Goal: Task Accomplishment & Management: Use online tool/utility

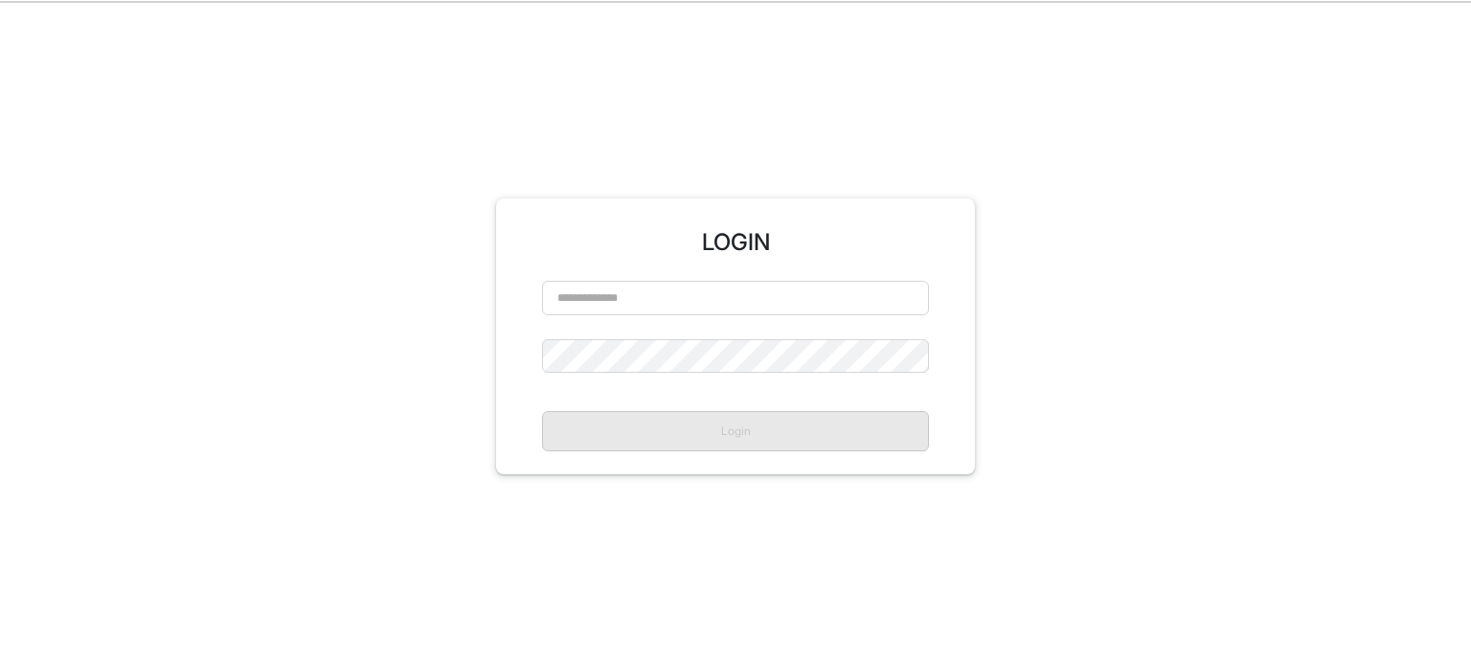
scroll to position [724, 0]
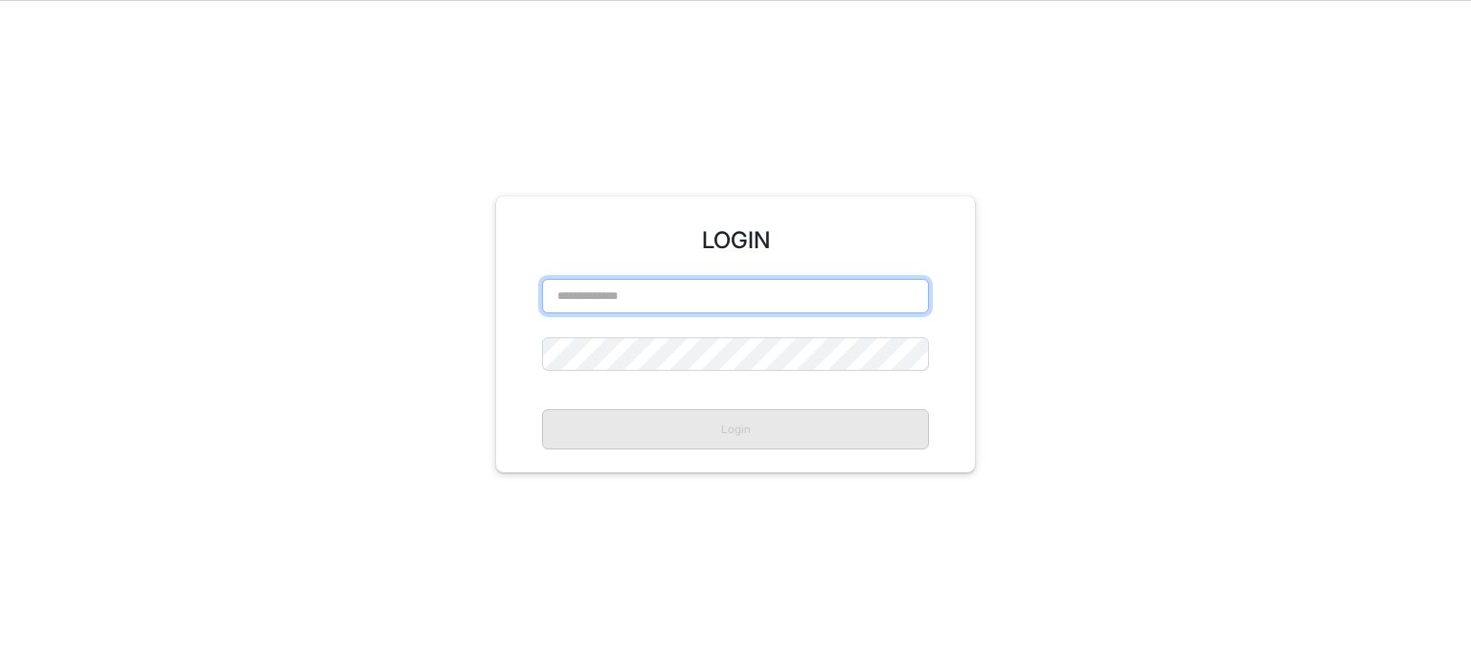
click at [711, 305] on input "text" at bounding box center [735, 296] width 387 height 34
paste input "**********"
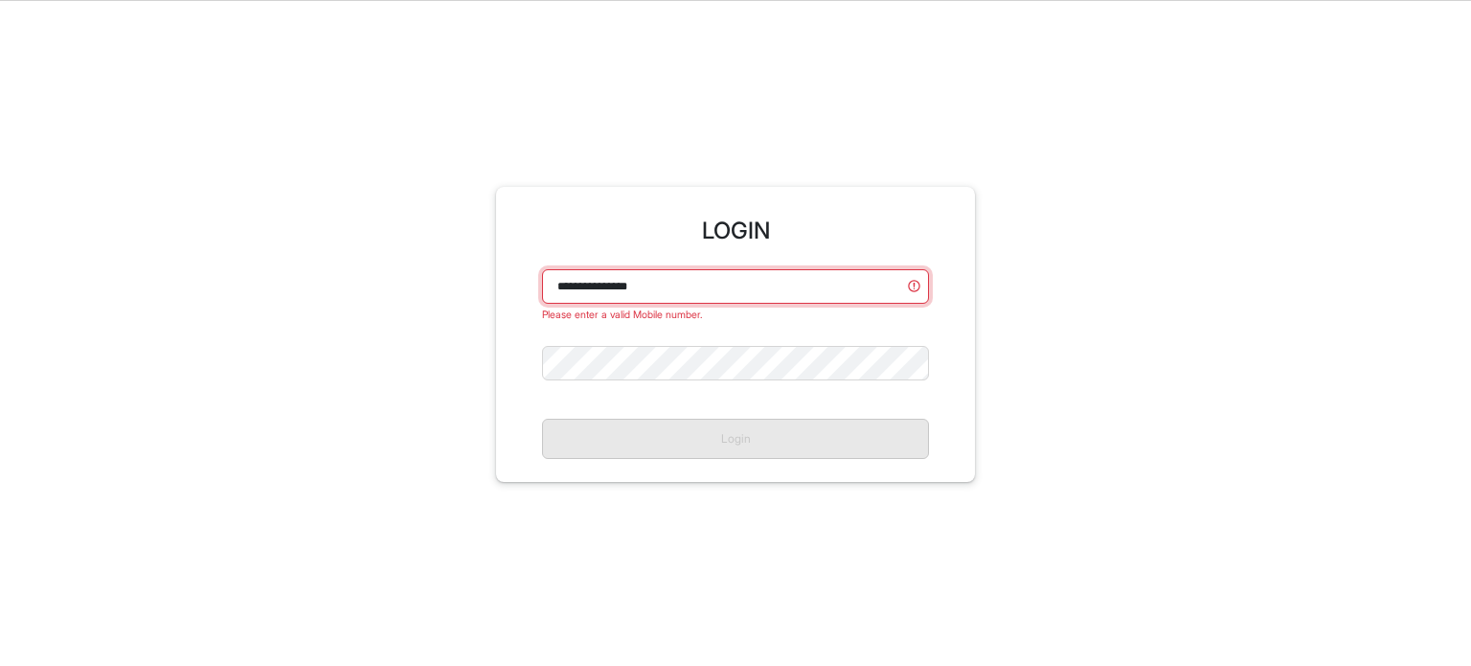
scroll to position [715, 0]
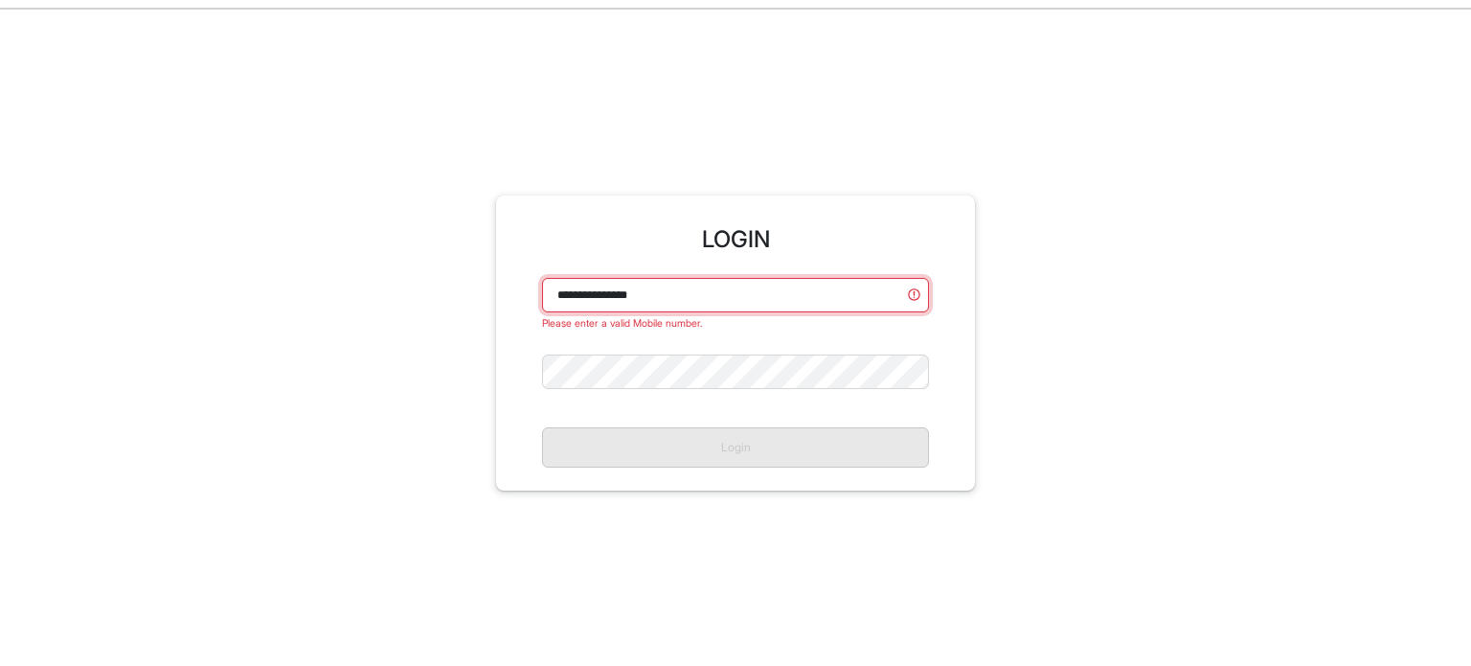
click at [610, 284] on input "**********" at bounding box center [735, 295] width 387 height 34
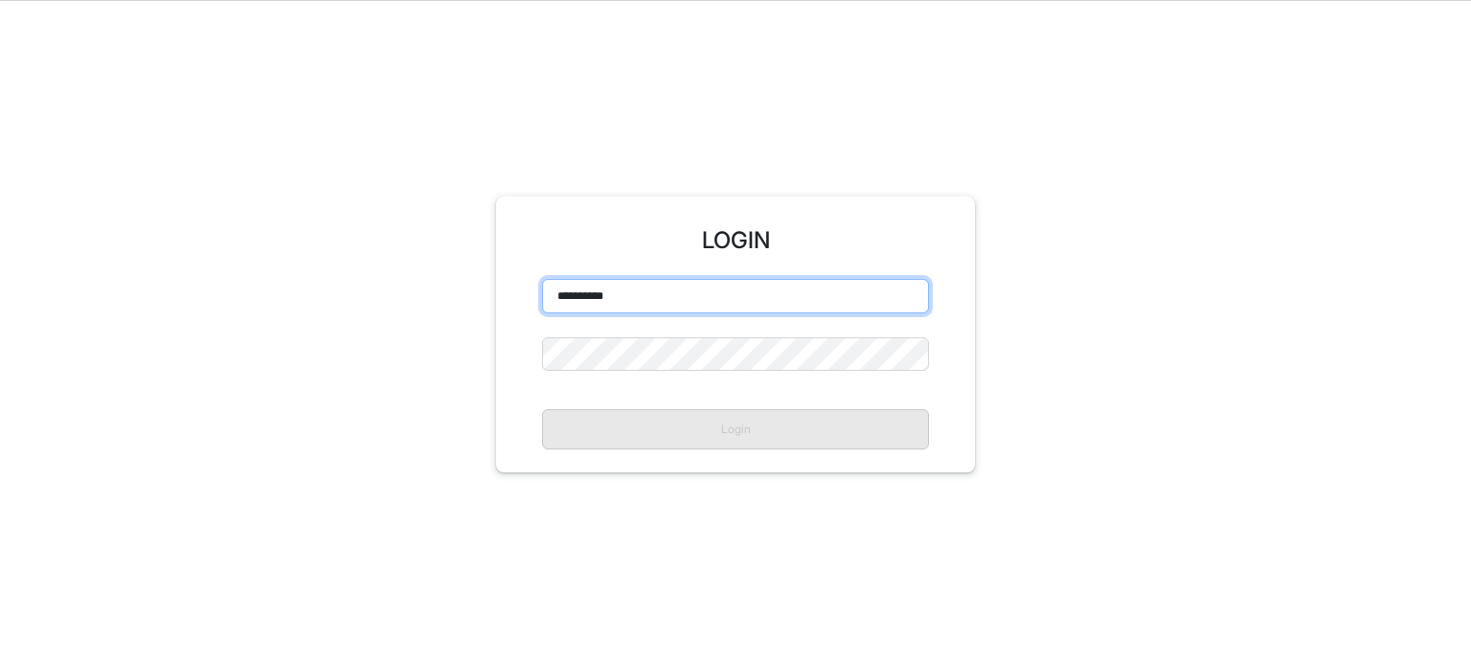
type input "**********"
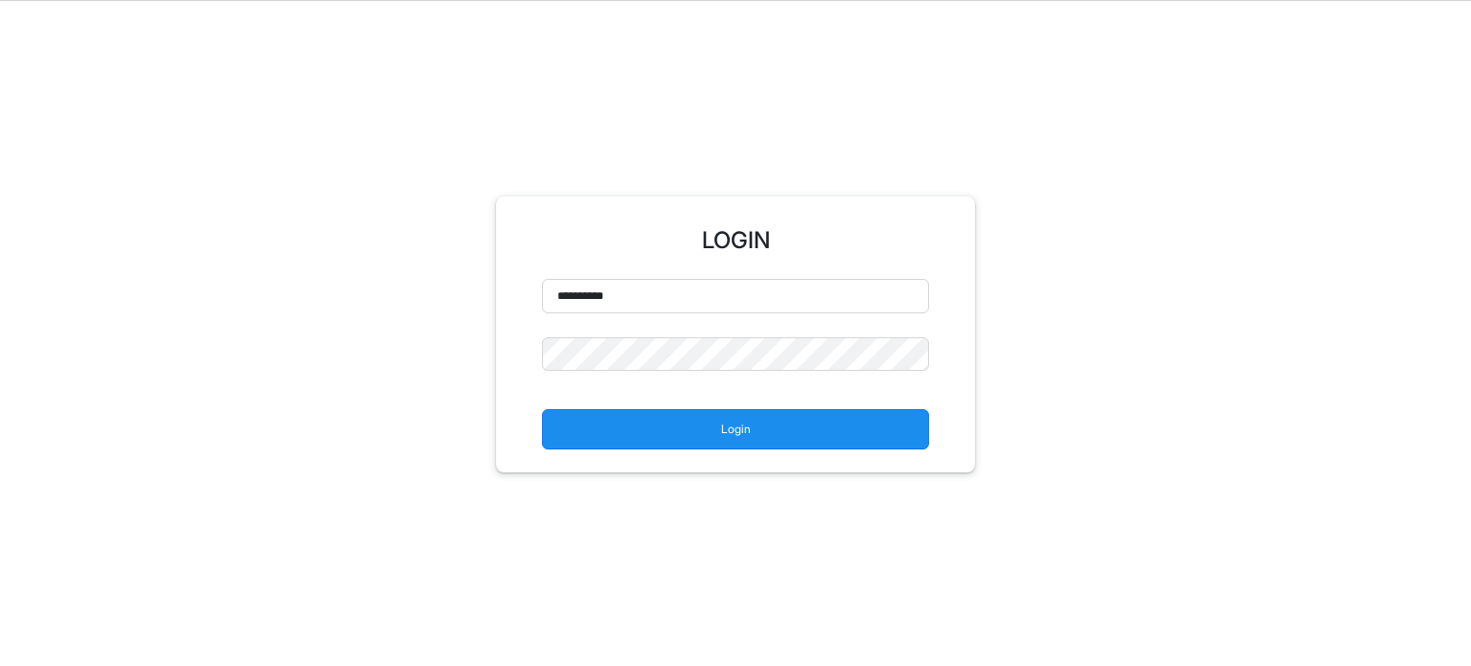
click at [595, 405] on div "Login" at bounding box center [735, 422] width 387 height 56
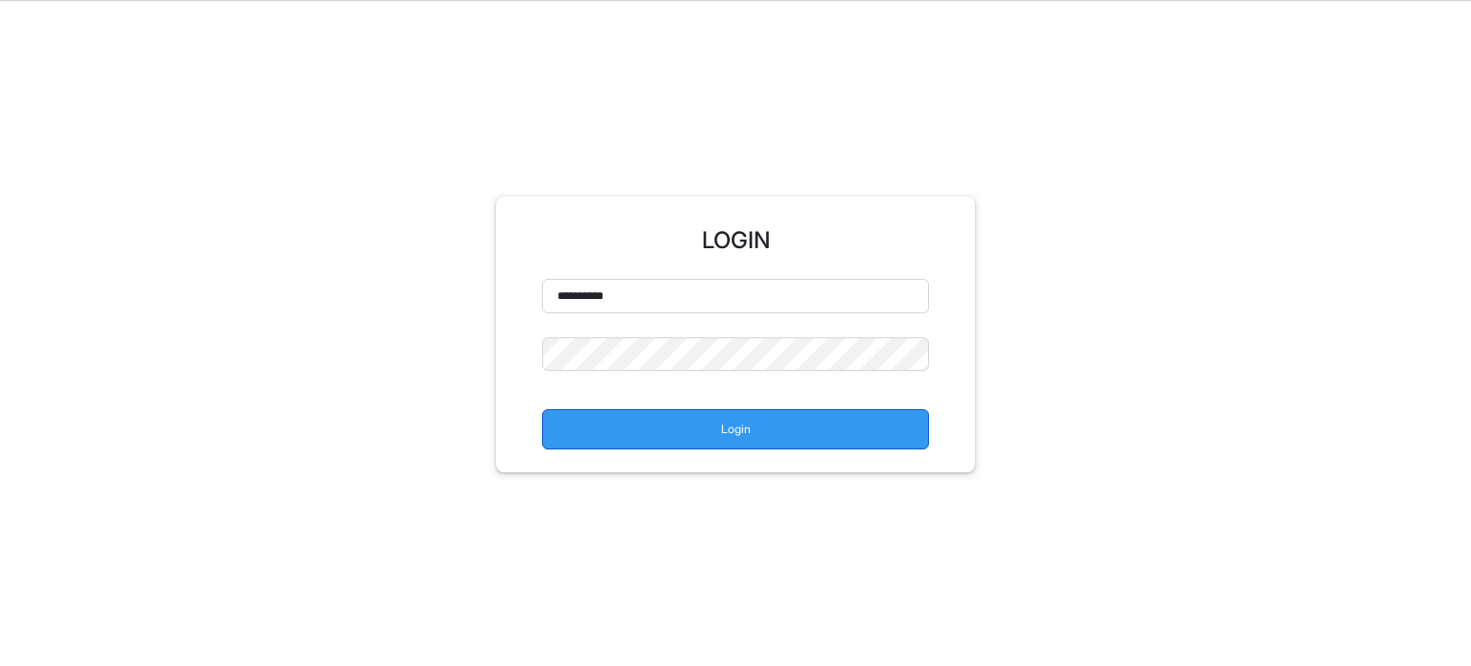
click at [624, 418] on button "Login" at bounding box center [735, 429] width 387 height 40
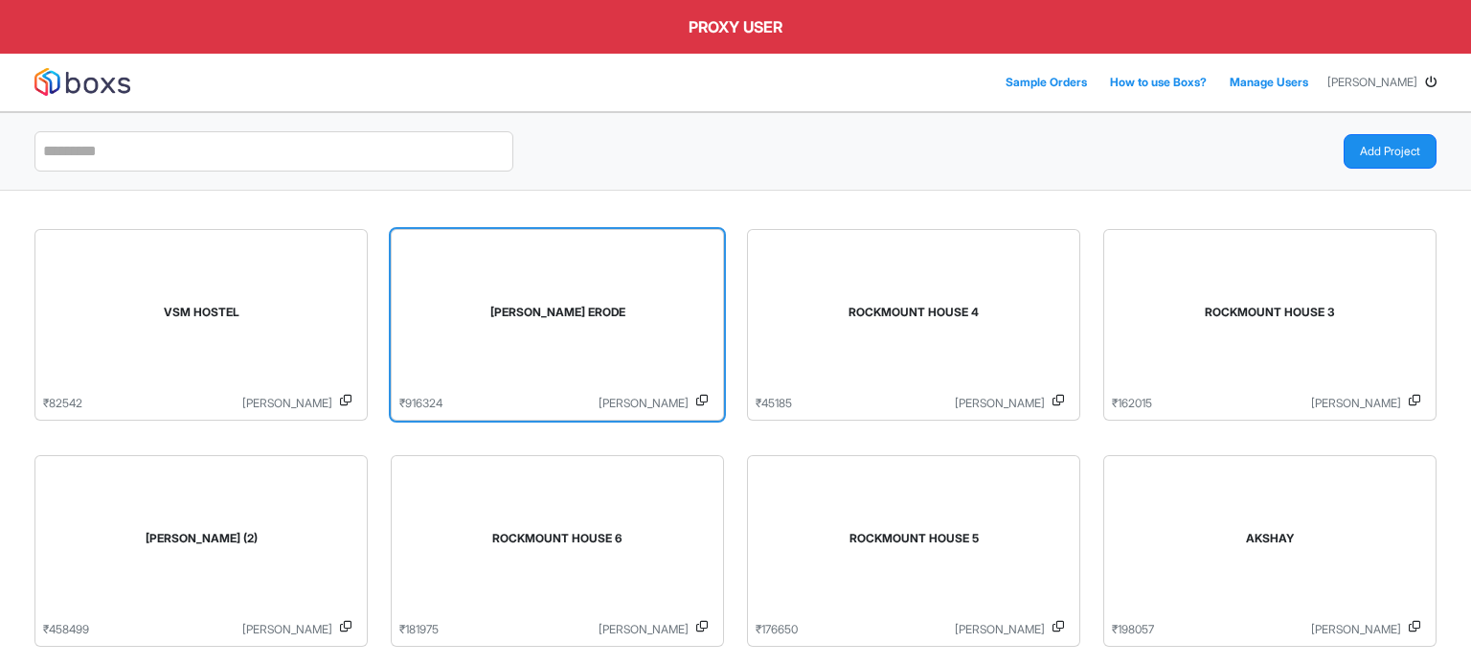
click at [667, 314] on div "[PERSON_NAME] ERODE" at bounding box center [557, 312] width 285 height 17
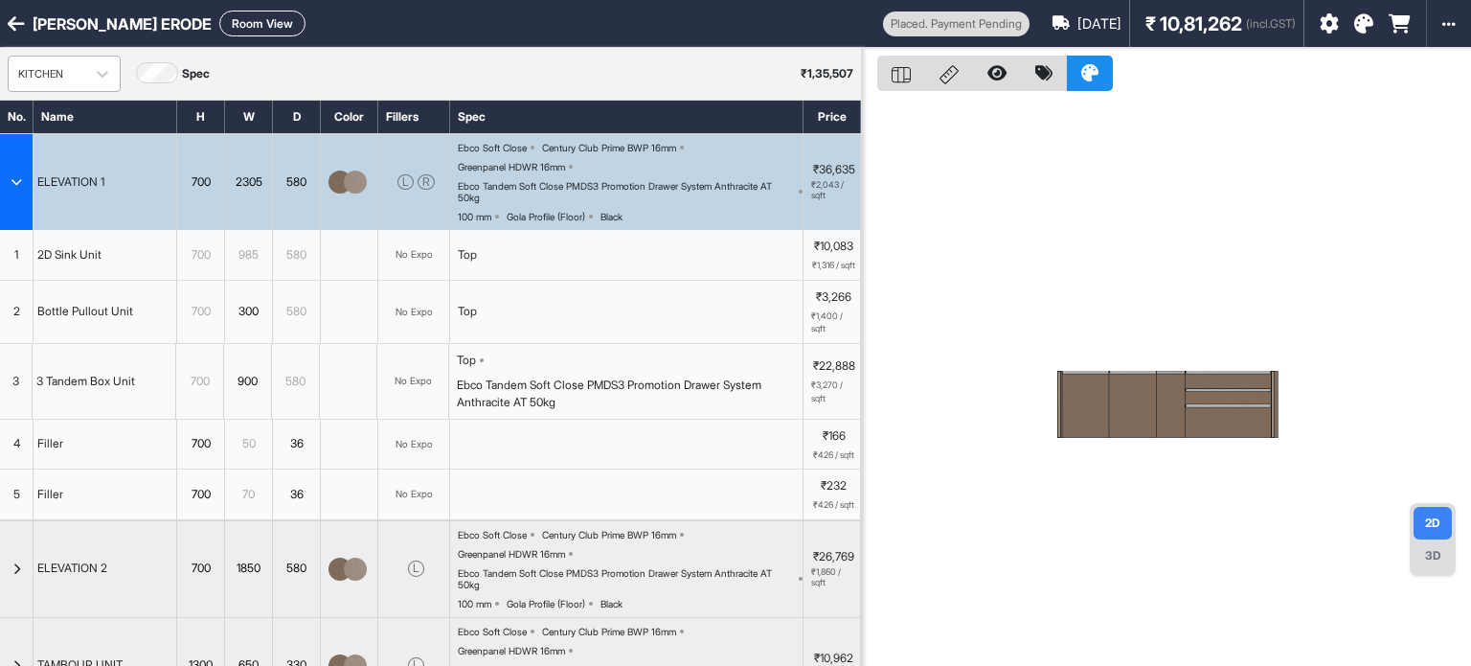
click at [72, 70] on div "KITCHEN" at bounding box center [46, 74] width 57 height 16
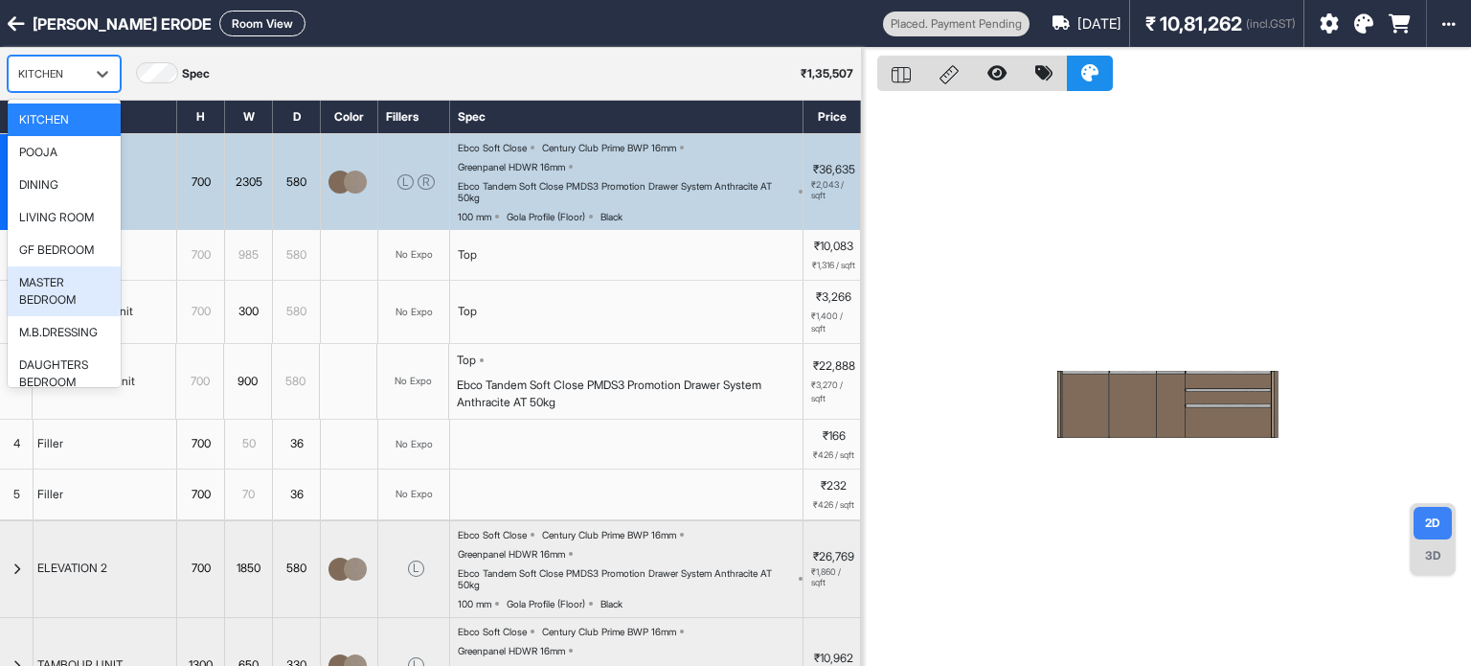
click at [73, 280] on div "MASTER BEDROOM" at bounding box center [64, 291] width 90 height 34
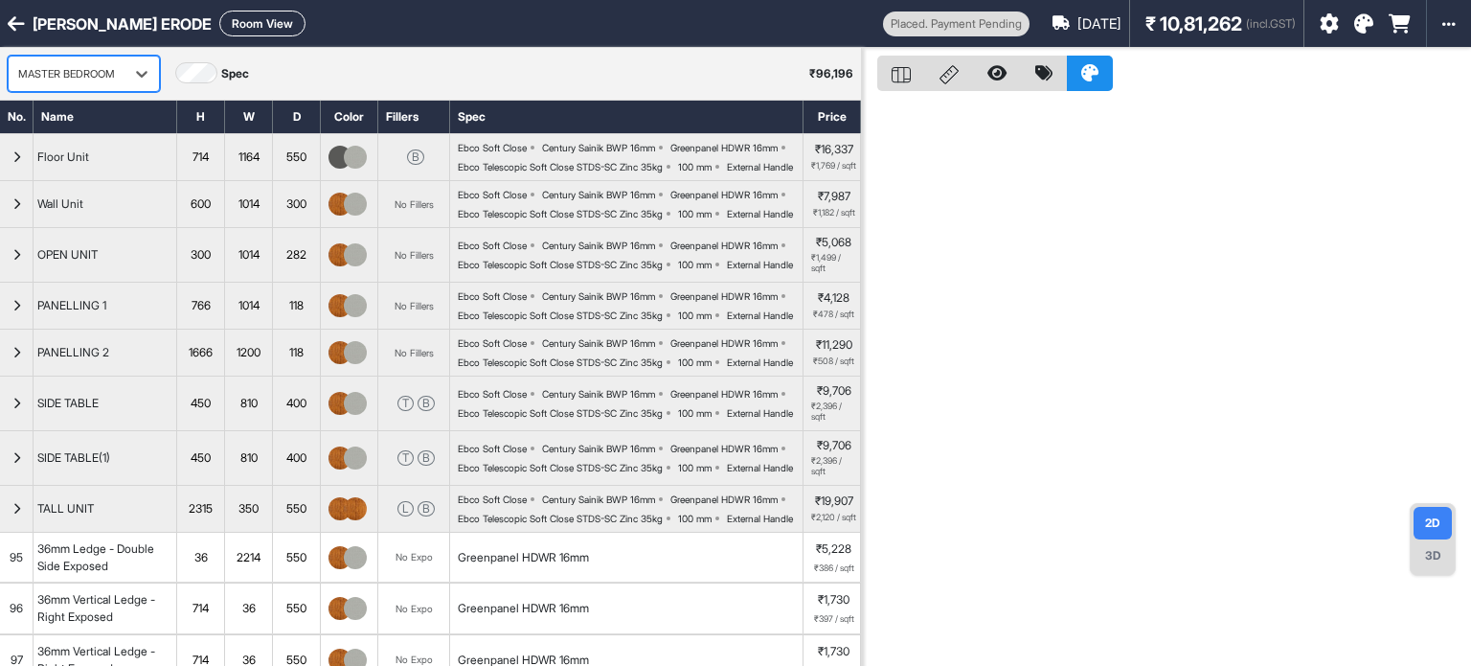
click at [234, 16] on button "Room View" at bounding box center [262, 24] width 86 height 26
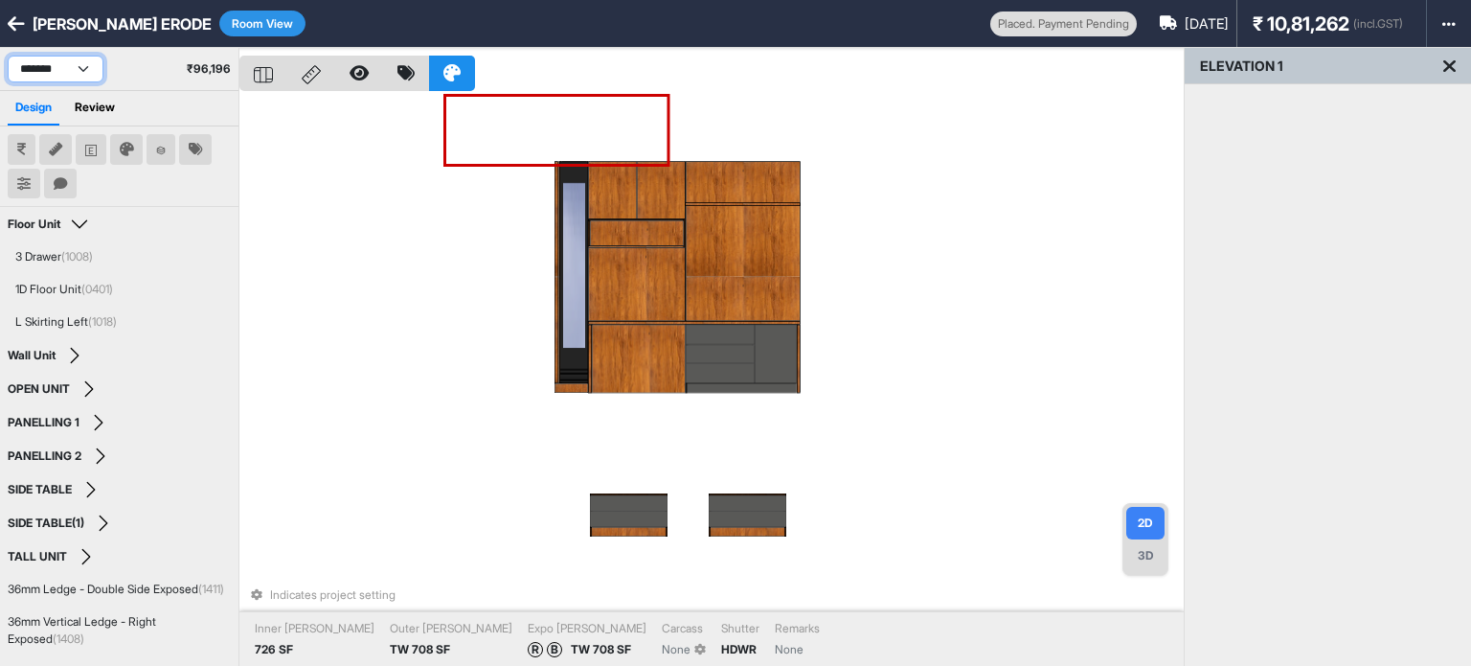
drag, startPoint x: 71, startPoint y: 79, endPoint x: 69, endPoint y: 70, distance: 9.8
click at [71, 79] on select "**********" at bounding box center [56, 69] width 96 height 27
click at [8, 56] on select "**********" at bounding box center [56, 69] width 96 height 27
select select "****"
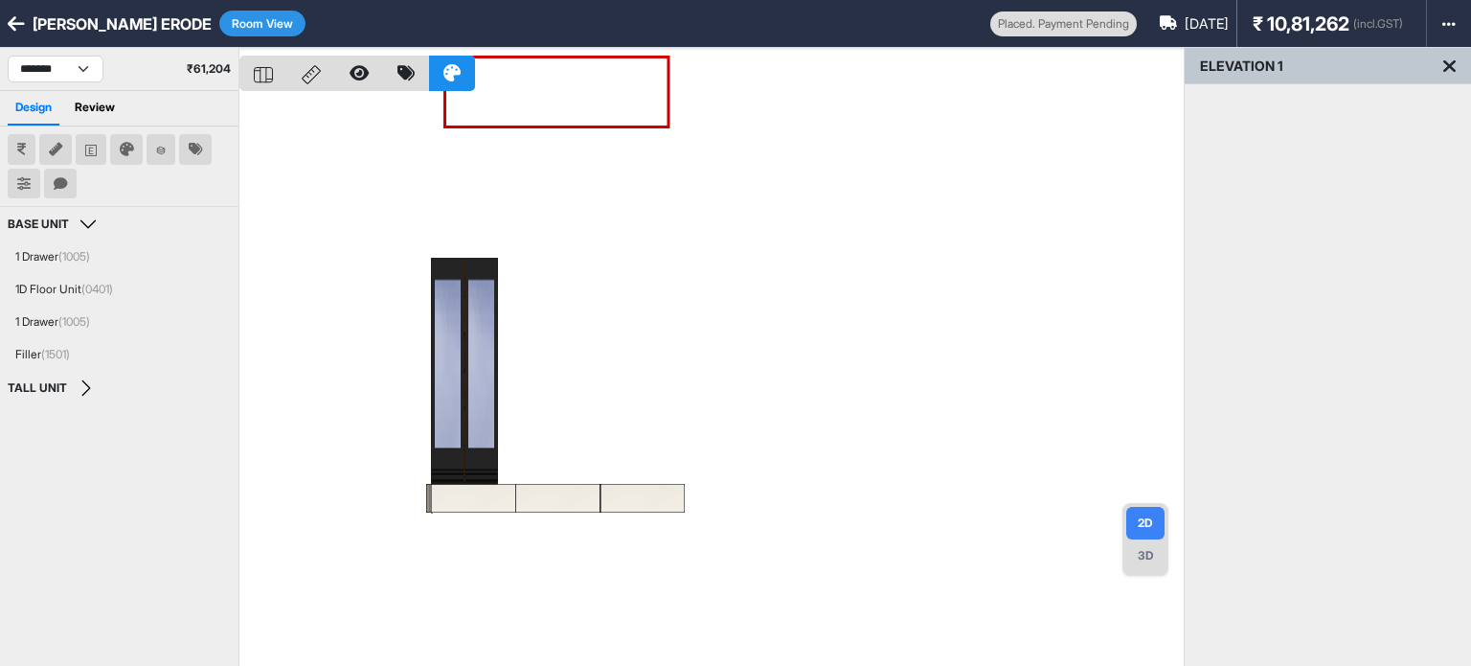
click at [241, 35] on button "Room View" at bounding box center [262, 24] width 86 height 26
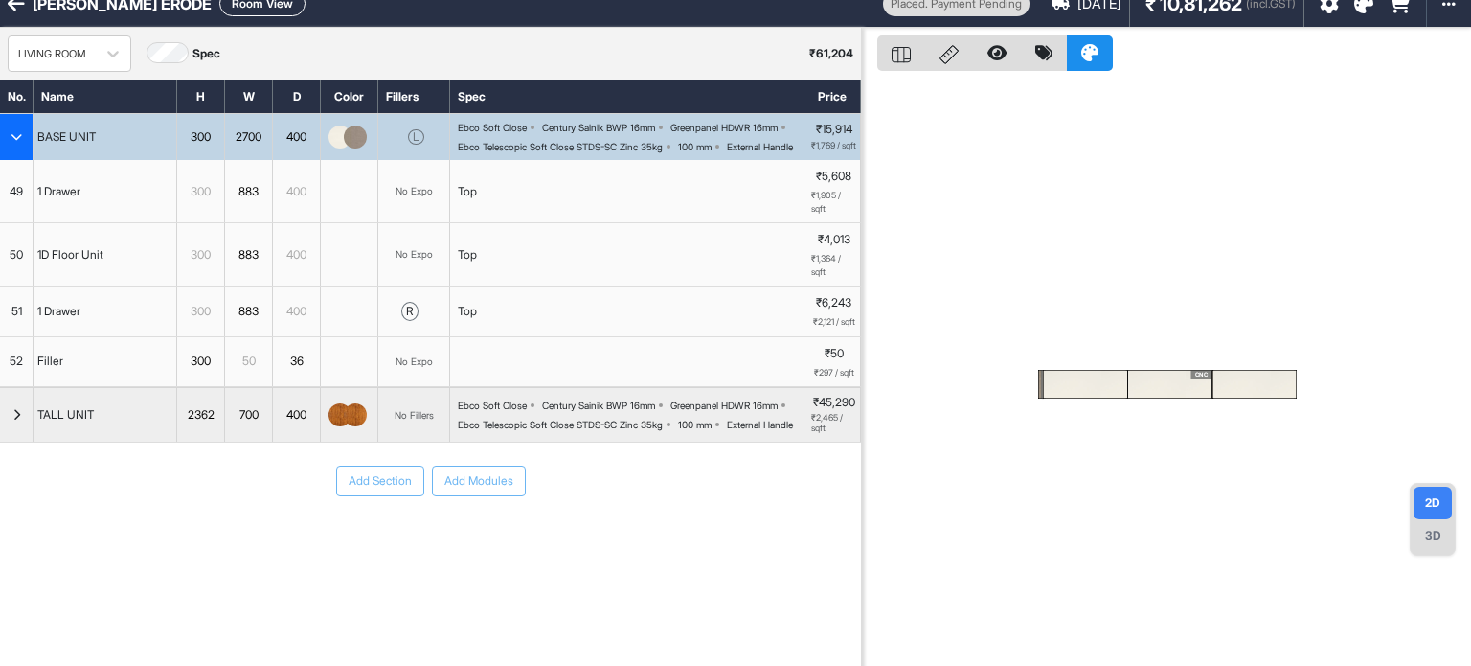
scroll to position [48, 0]
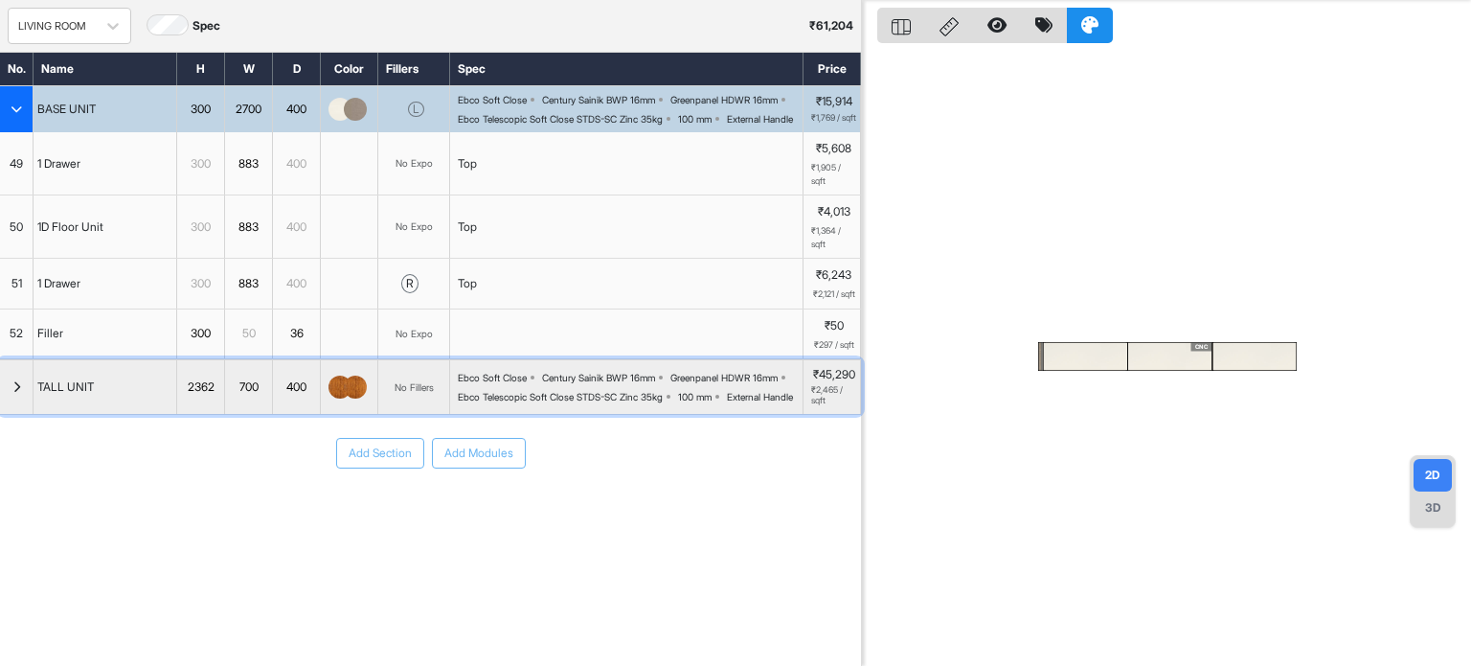
click at [0, 414] on div "button" at bounding box center [17, 387] width 34 height 54
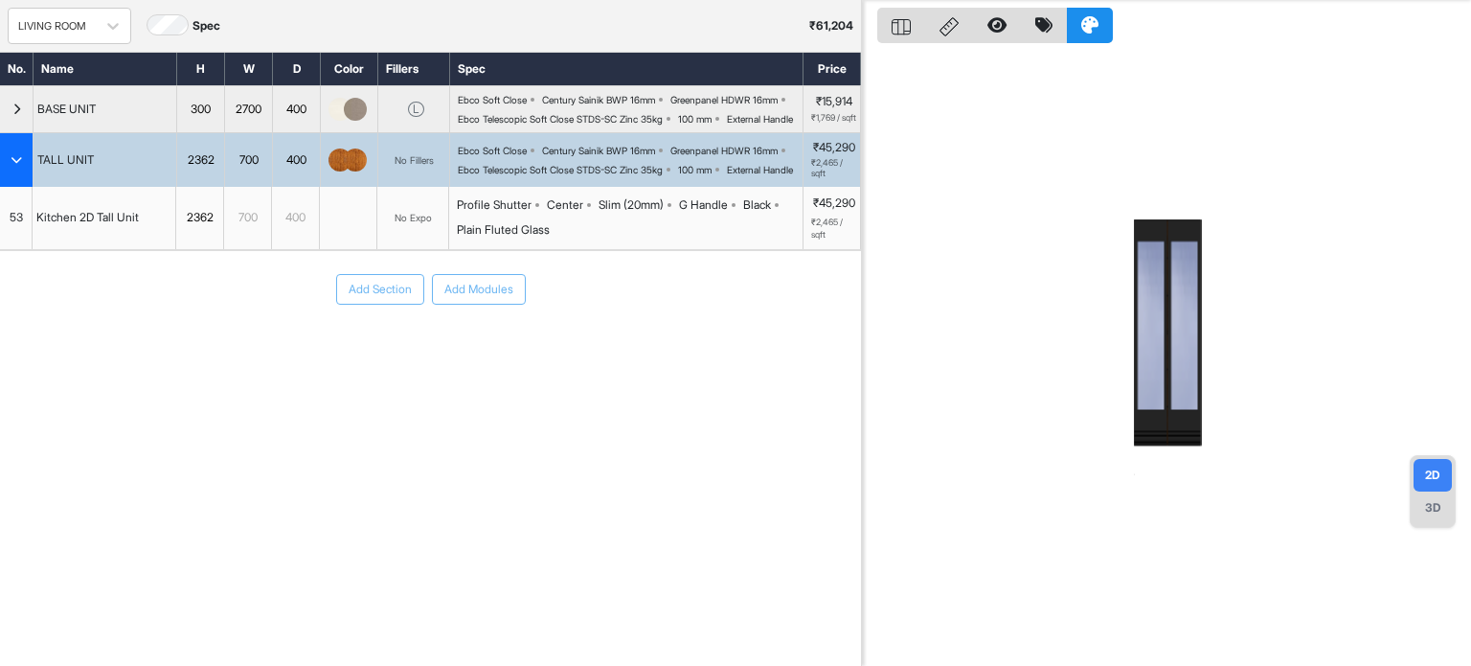
click at [404, 236] on div "No Expo" at bounding box center [413, 218] width 72 height 62
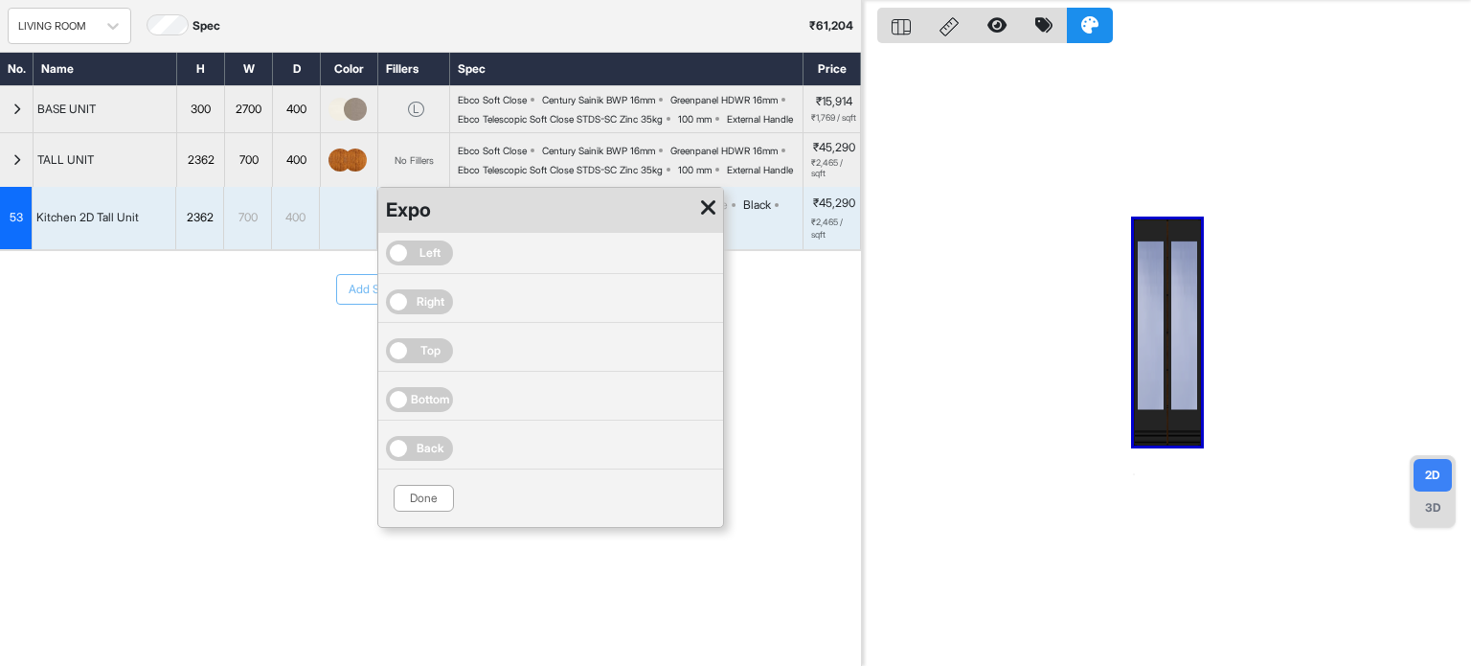
click at [424, 310] on span "Right" at bounding box center [431, 301] width 28 height 17
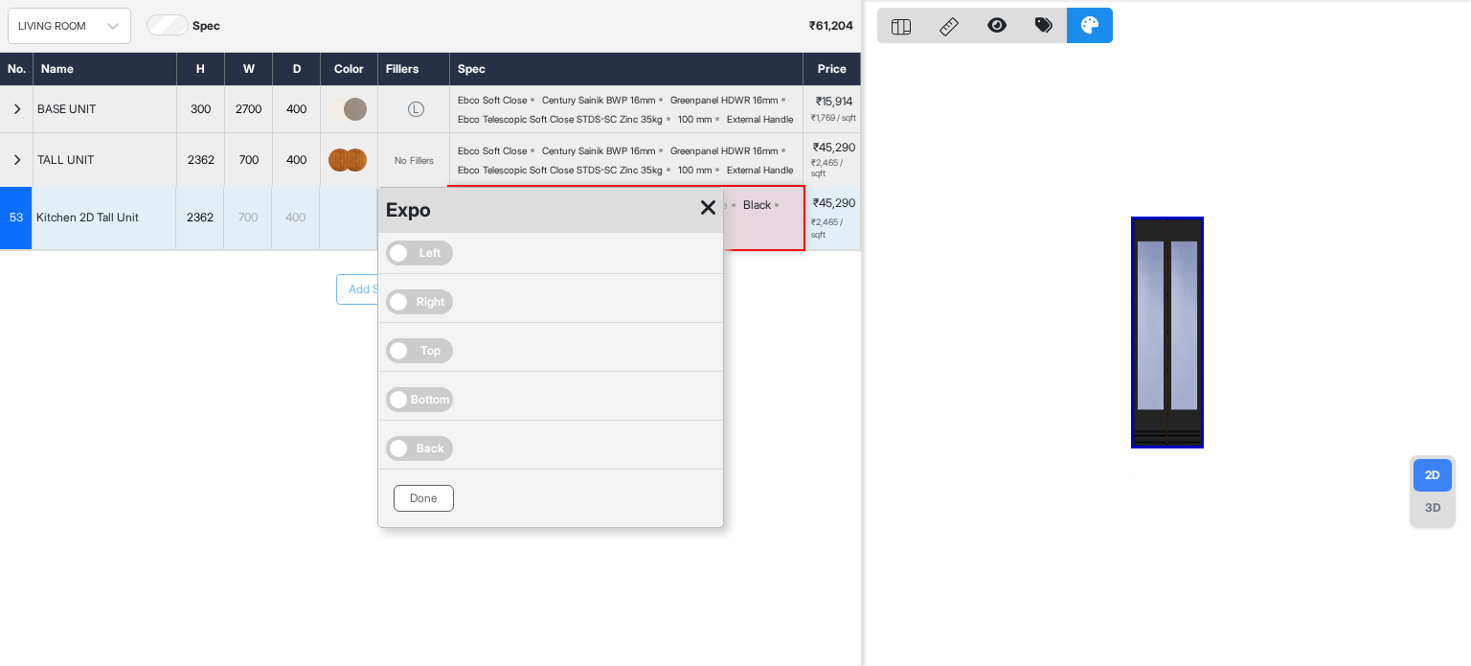
click at [427, 511] on button "Done" at bounding box center [424, 498] width 60 height 27
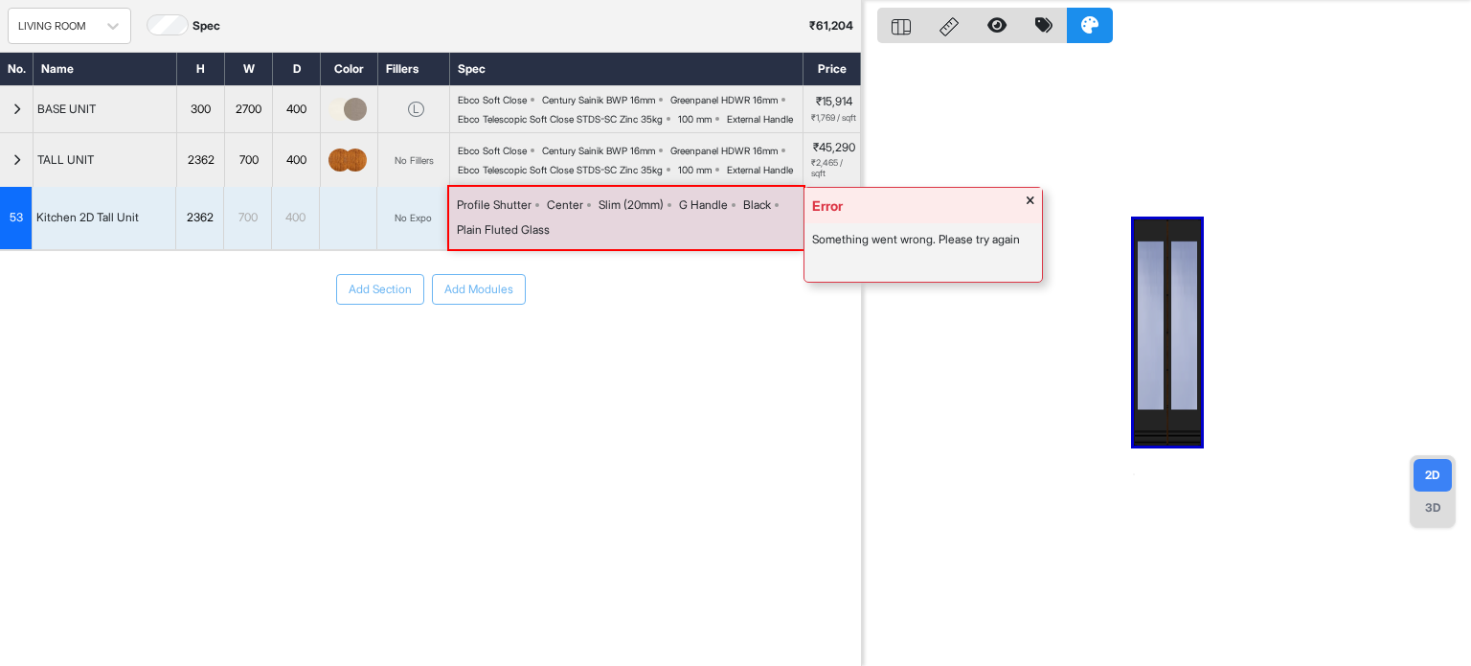
click at [1032, 215] on span at bounding box center [1031, 205] width 8 height 20
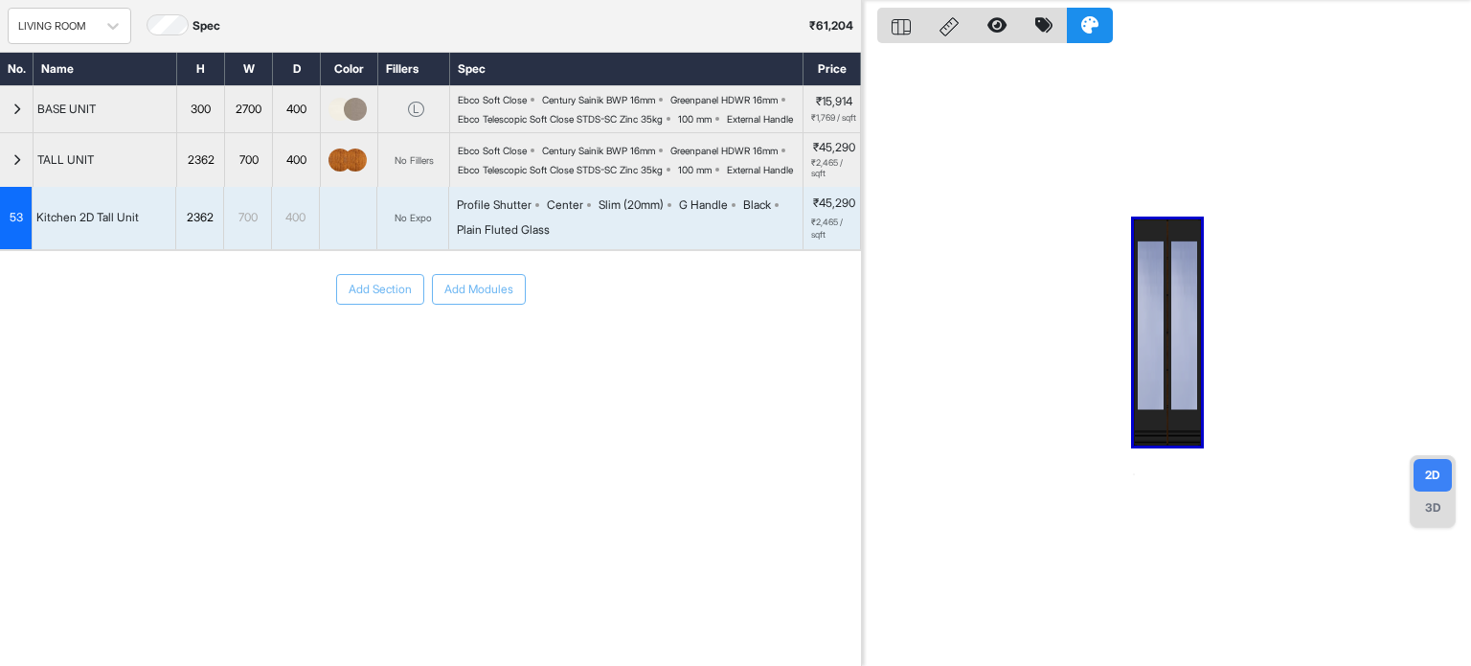
click at [420, 225] on div "No Expo" at bounding box center [413, 218] width 37 height 14
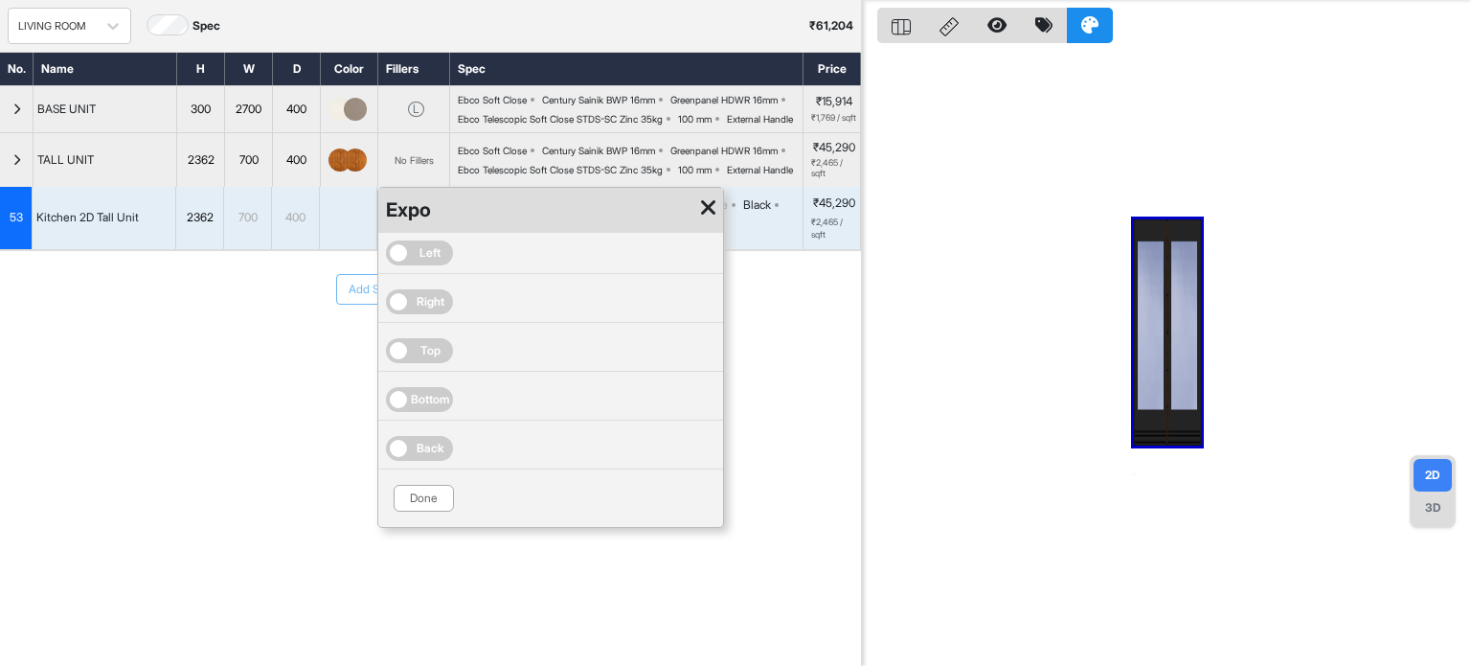
click at [422, 310] on span "Right" at bounding box center [431, 301] width 28 height 17
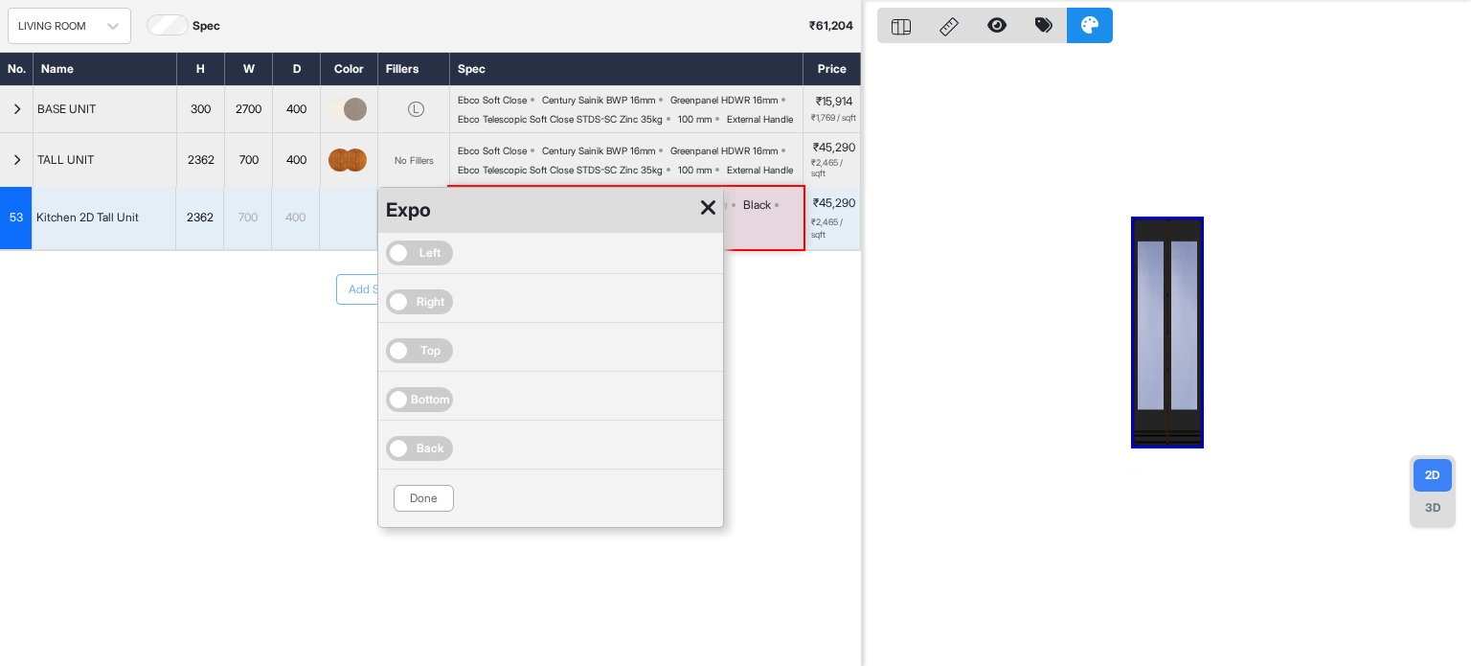
click at [705, 219] on icon at bounding box center [708, 207] width 14 height 23
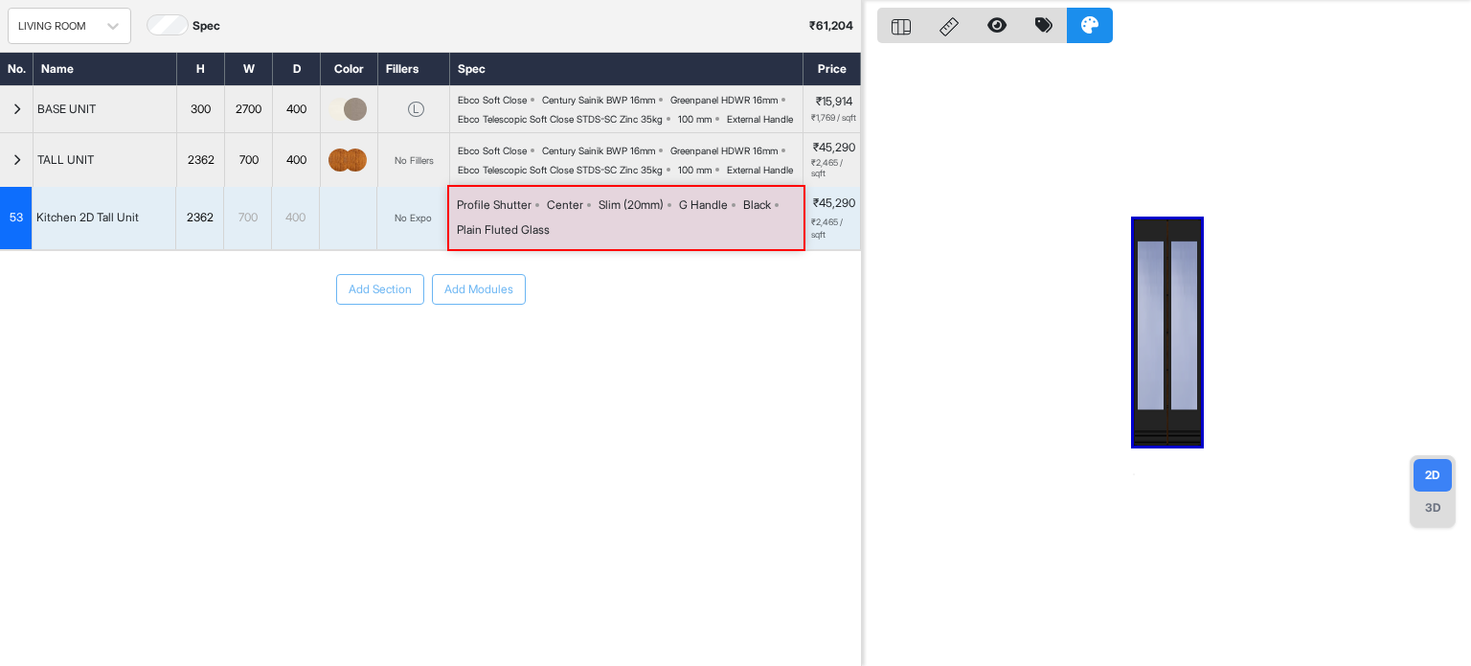
click at [201, 230] on div "2362" at bounding box center [199, 217] width 47 height 25
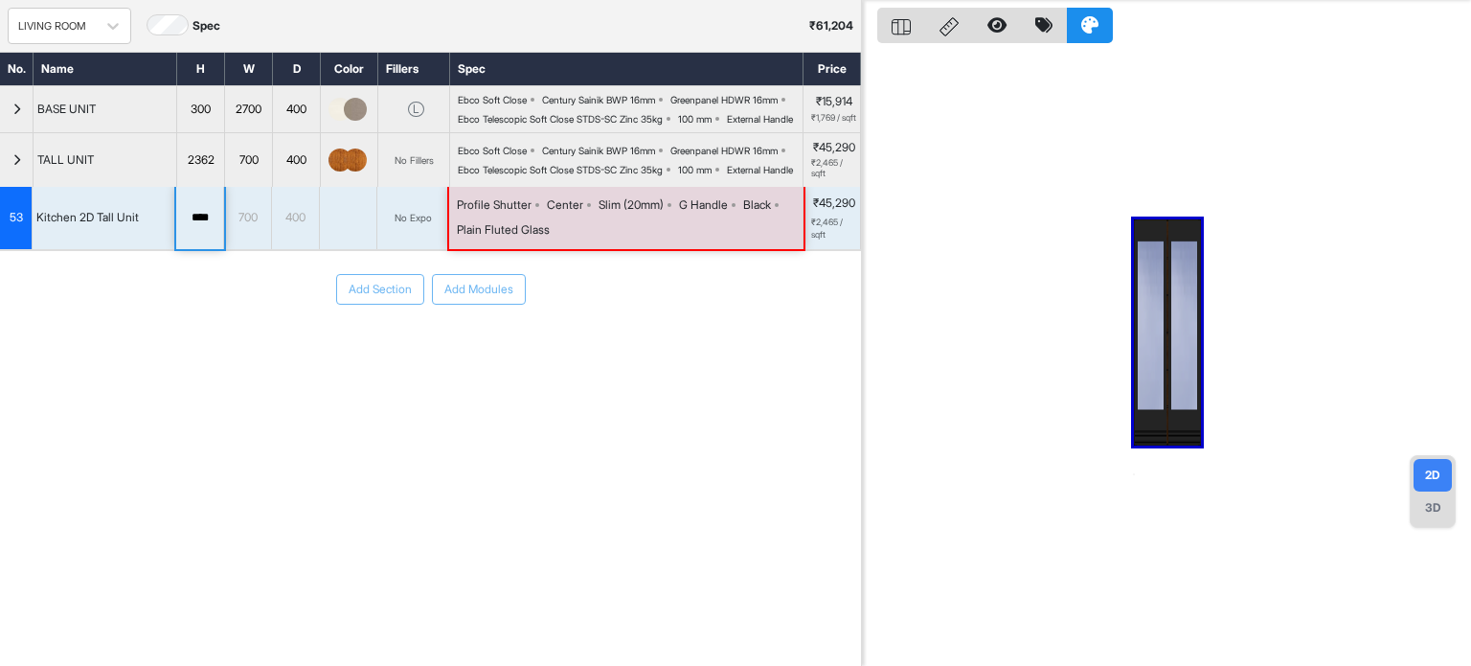
click at [203, 170] on div "2362" at bounding box center [200, 159] width 47 height 21
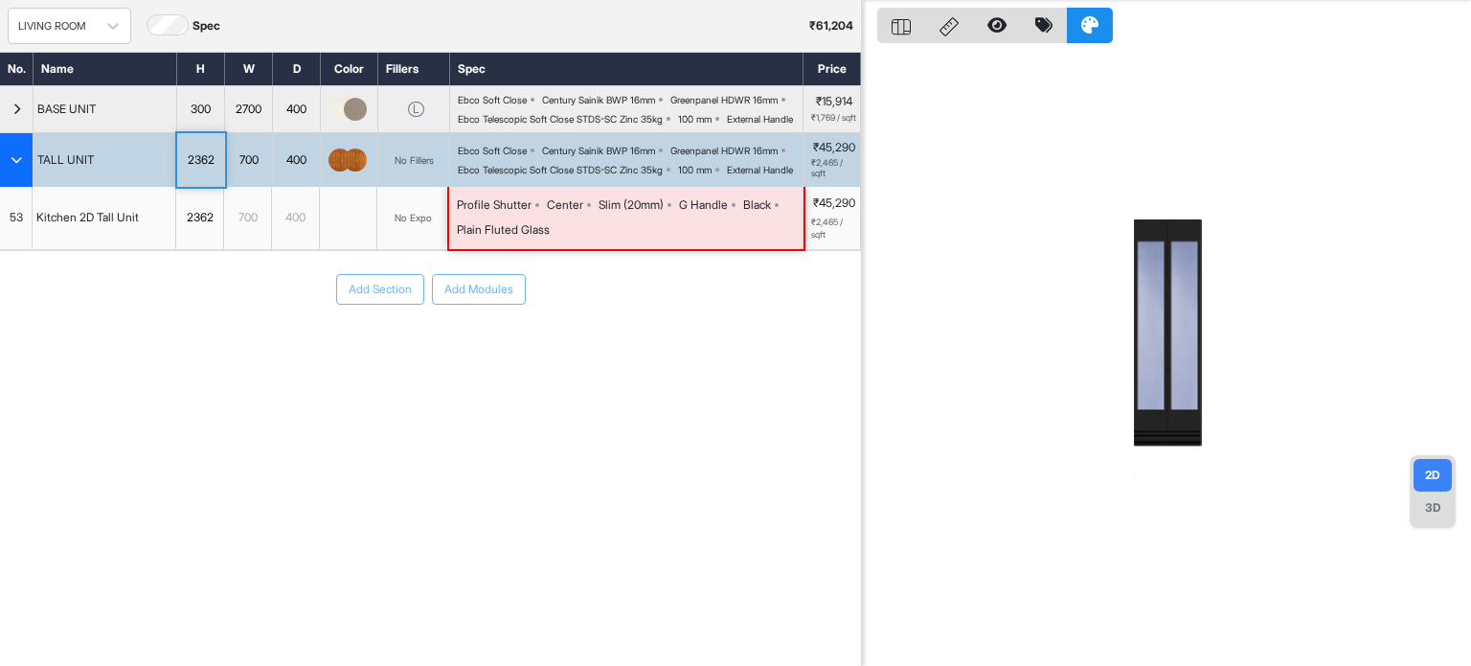
click at [203, 170] on div "2362" at bounding box center [200, 159] width 47 height 21
click at [142, 305] on div "Add Section Add Modules" at bounding box center [430, 289] width 861 height 31
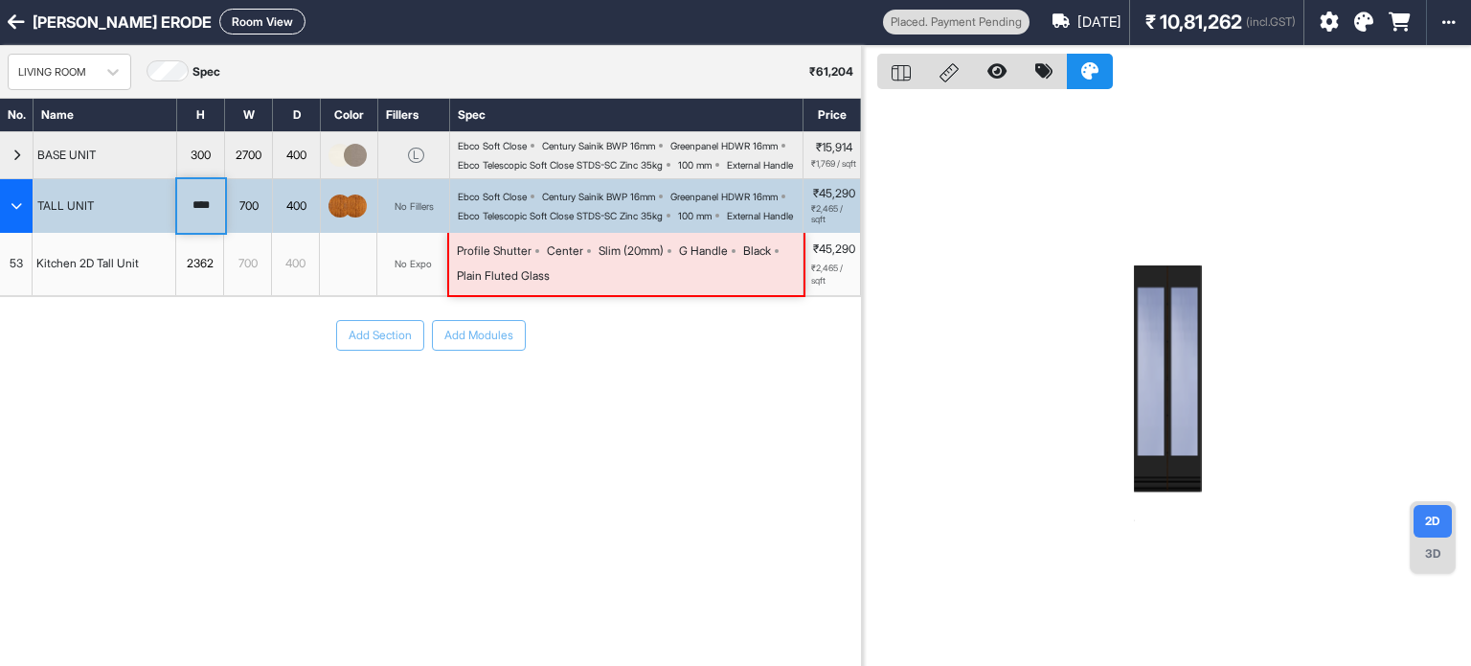
scroll to position [0, 0]
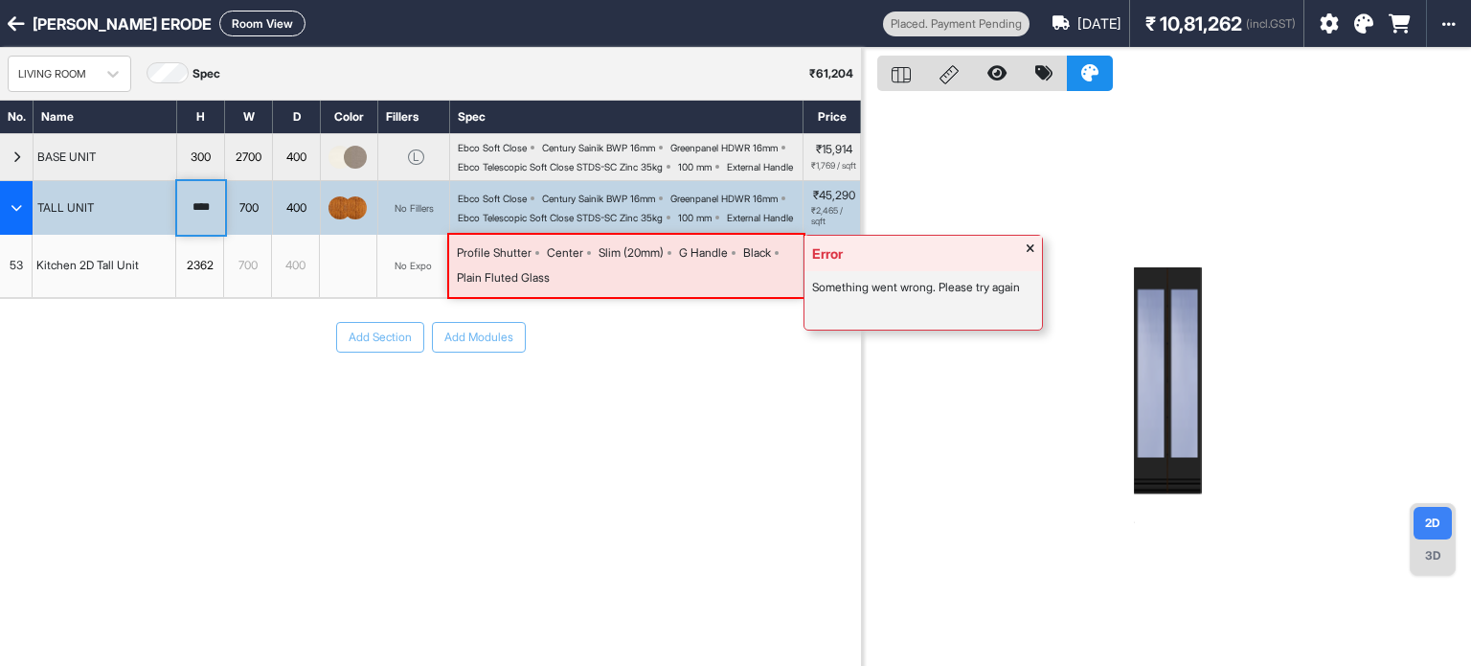
click at [1034, 263] on span at bounding box center [1031, 253] width 8 height 20
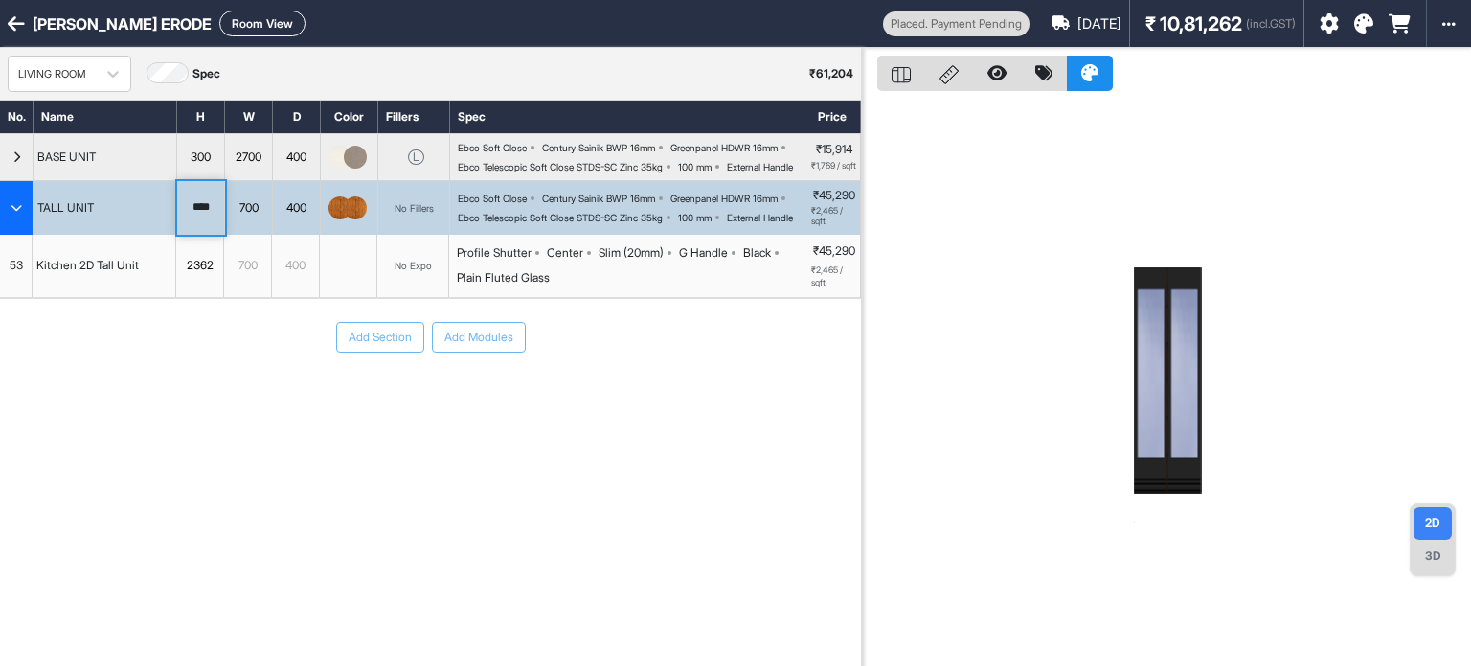
click at [596, 401] on div "Add Section Add Modules" at bounding box center [430, 395] width 861 height 192
click at [253, 348] on div "Add Section Add Modules" at bounding box center [430, 395] width 861 height 192
click at [707, 459] on div "Add Section Add Modules" at bounding box center [430, 395] width 861 height 192
click at [6, 221] on div "button" at bounding box center [17, 208] width 34 height 54
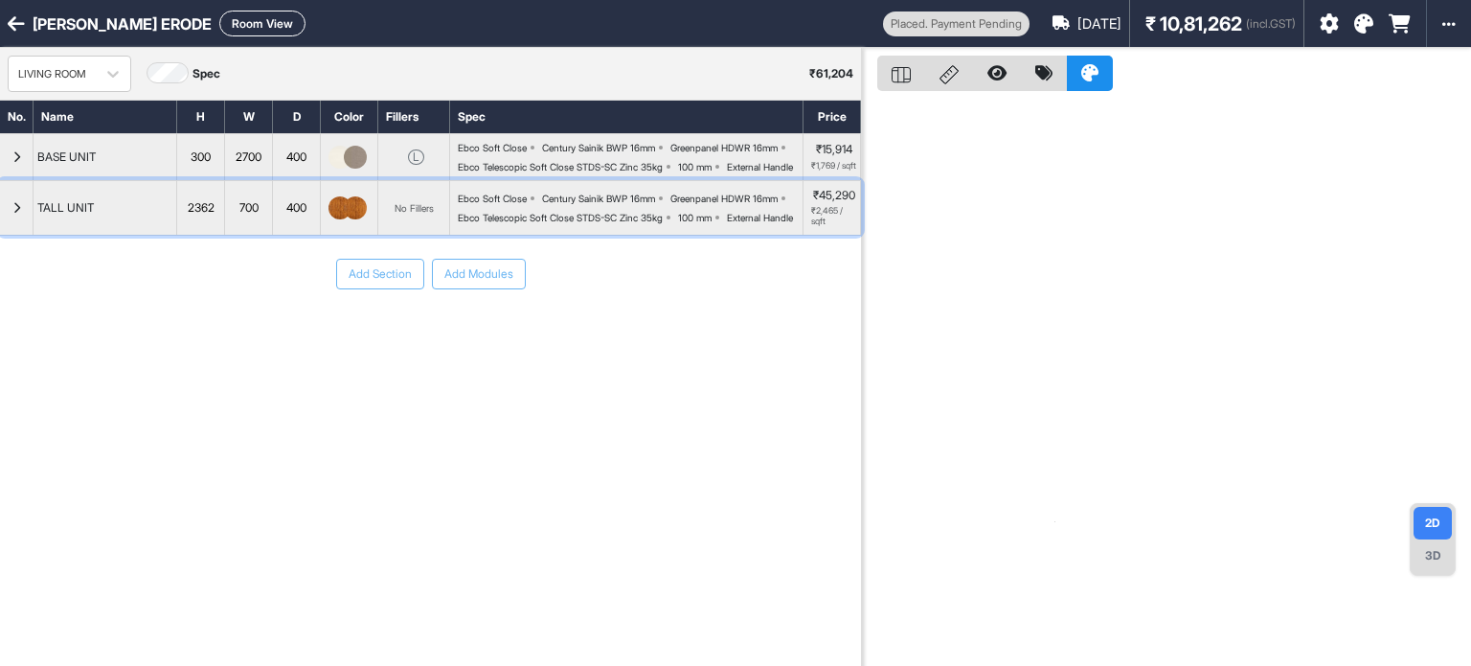
click at [6, 221] on div "button" at bounding box center [17, 208] width 34 height 54
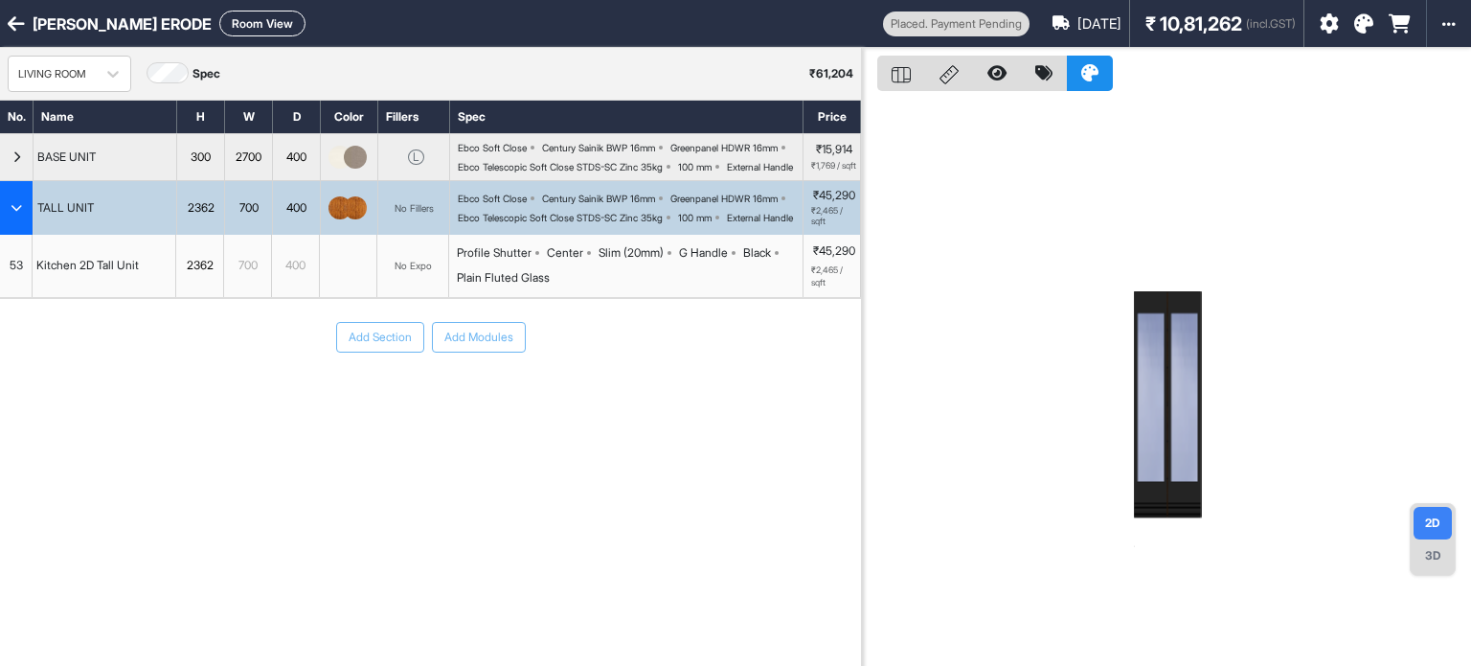
click at [654, 404] on div "Add Section Add Modules" at bounding box center [430, 395] width 861 height 192
